Goal: Find contact information: Find contact information

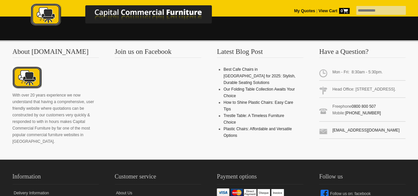
scroll to position [1182, 0]
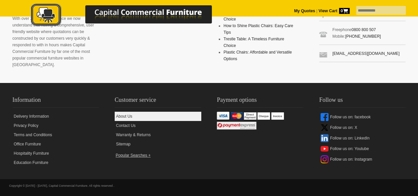
click at [121, 113] on link "About Us" at bounding box center [158, 116] width 87 height 9
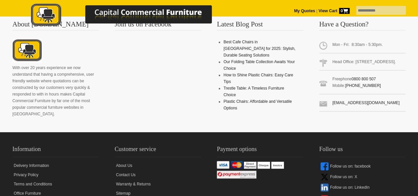
scroll to position [338, 0]
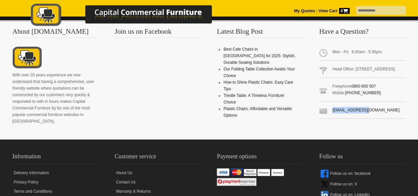
drag, startPoint x: 365, startPoint y: 102, endPoint x: 331, endPoint y: 105, distance: 33.5
click at [331, 105] on span "[EMAIL_ADDRESS][DOMAIN_NAME]" at bounding box center [362, 111] width 87 height 15
copy link "[EMAIL_ADDRESS][DOMAIN_NAME]"
click at [389, 139] on div "Information Delivery Information Privacy Policy Terms and Conditions Office Fur…" at bounding box center [209, 187] width 418 height 96
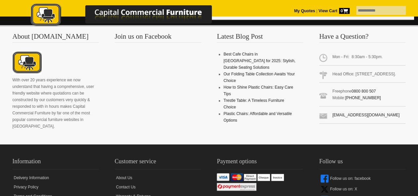
scroll to position [382, 0]
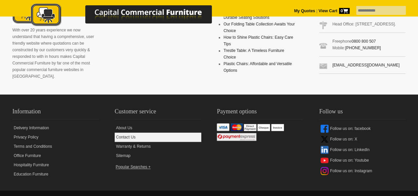
click at [127, 132] on link "Contact Us" at bounding box center [158, 136] width 87 height 9
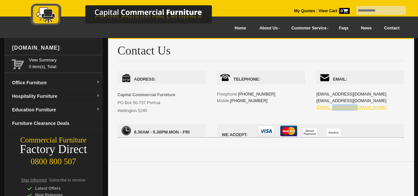
drag, startPoint x: 0, startPoint y: 0, endPoint x: 332, endPoint y: 105, distance: 347.8
click at [332, 105] on div "Email: admin@ccfnz.co.nz info@ccfnz.co.nz sales@ccfnz.co.nz" at bounding box center [360, 97] width 88 height 53
click at [358, 112] on div "Email: admin@ccfnz.co.nz info@ccfnz.co.nz sales@ccfnz.co.nz" at bounding box center [360, 97] width 88 height 53
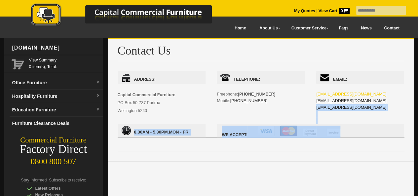
drag, startPoint x: 351, startPoint y: 107, endPoint x: 316, endPoint y: 93, distance: 38.0
click at [316, 93] on div "Email: admin@ccfnz.co.nz info@ccfnz.co.nz sales@ccfnz.co.nz" at bounding box center [360, 97] width 88 height 53
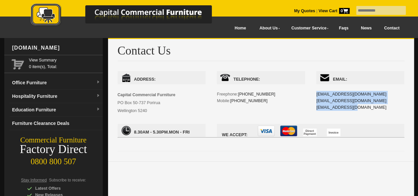
copy div "admin@ccfnz.co.nz info@ccfnz.co.nz sales@ccfnz.co.nz"
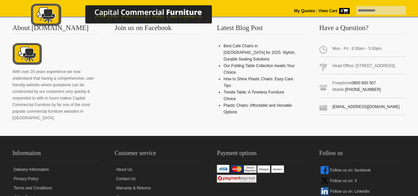
scroll to position [637, 0]
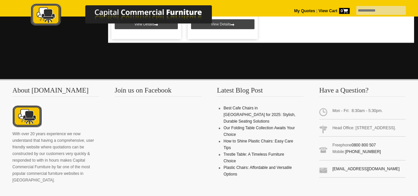
scroll to position [457, 0]
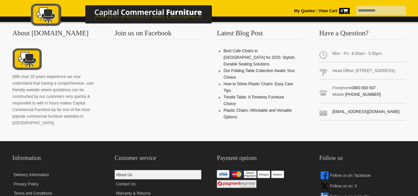
click at [142, 176] on link "About Us" at bounding box center [158, 174] width 87 height 9
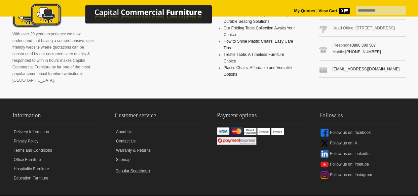
scroll to position [382, 0]
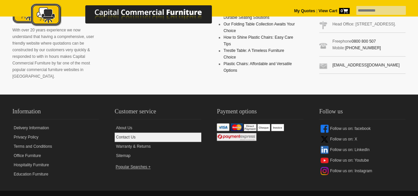
click at [126, 132] on link "Contact Us" at bounding box center [158, 136] width 87 height 9
